Goal: Information Seeking & Learning: Learn about a topic

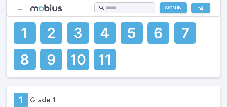
click at [122, 45] on div at bounding box center [131, 32] width 23 height 23
click at [128, 37] on icon at bounding box center [131, 31] width 7 height 10
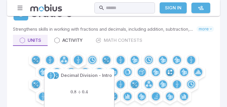
scroll to position [60, 0]
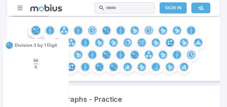
click at [33, 30] on circle at bounding box center [35, 30] width 9 height 9
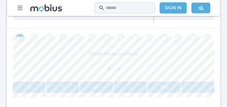
scroll to position [114, 0]
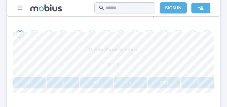
click at [125, 80] on button "1" at bounding box center [130, 82] width 33 height 11
click at [36, 84] on button "0" at bounding box center [37, 82] width 49 height 11
click at [173, 79] on button "7" at bounding box center [164, 82] width 33 height 11
click at [118, 85] on button "1" at bounding box center [130, 82] width 33 height 11
click at [126, 79] on button "6" at bounding box center [130, 82] width 33 height 11
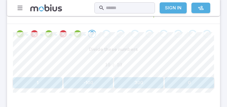
click at [76, 80] on button "-100" at bounding box center [87, 82] width 49 height 11
click at [123, 79] on button "2" at bounding box center [130, 82] width 33 height 11
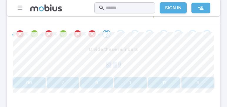
drag, startPoint x: 181, startPoint y: 58, endPoint x: 123, endPoint y: 98, distance: 70.0
click at [123, 98] on div "Divide these numbers 81 ÷ 9 81 \div 9 81 ÷ 9 90 7 0 1 11 9" at bounding box center [113, 74] width 201 height 61
click at [200, 80] on button "9" at bounding box center [197, 82] width 33 height 11
click at [110, 63] on span "20" at bounding box center [107, 65] width 5 height 6
click at [109, 63] on span "20" at bounding box center [107, 65] width 5 height 6
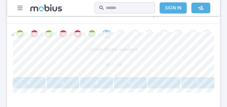
click at [157, 70] on div "20 ÷ 10 20 \div 10 20 ÷ 10" at bounding box center [113, 65] width 201 height 15
click at [43, 79] on button "6" at bounding box center [29, 82] width 33 height 11
click at [50, 78] on button "5" at bounding box center [63, 82] width 33 height 11
click at [206, 79] on button "2" at bounding box center [197, 82] width 33 height 11
click at [99, 82] on button "8" at bounding box center [96, 82] width 33 height 11
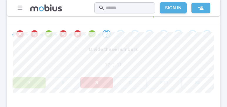
click at [70, 67] on span "77 ÷ 11" at bounding box center [113, 65] width 201 height 6
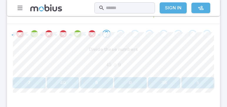
click at [14, 35] on div at bounding box center [20, 34] width 14 height 8
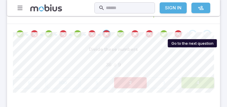
click at [193, 33] on div "Go to the next question" at bounding box center [192, 34] width 8 height 8
